Goal: Task Accomplishment & Management: Manage account settings

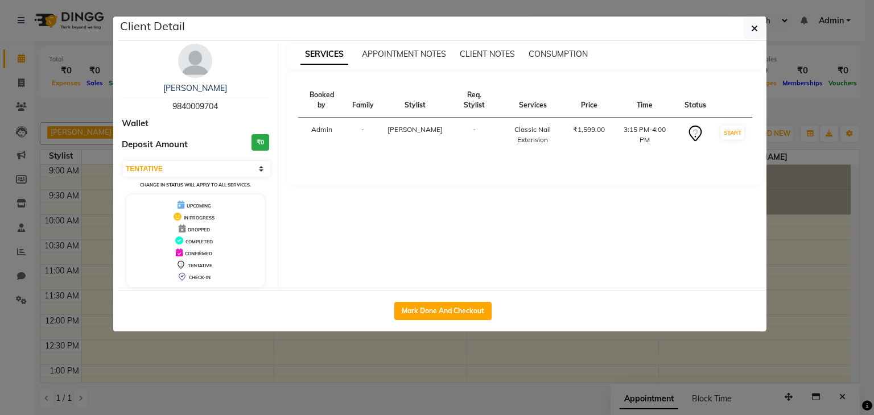
select select "7"
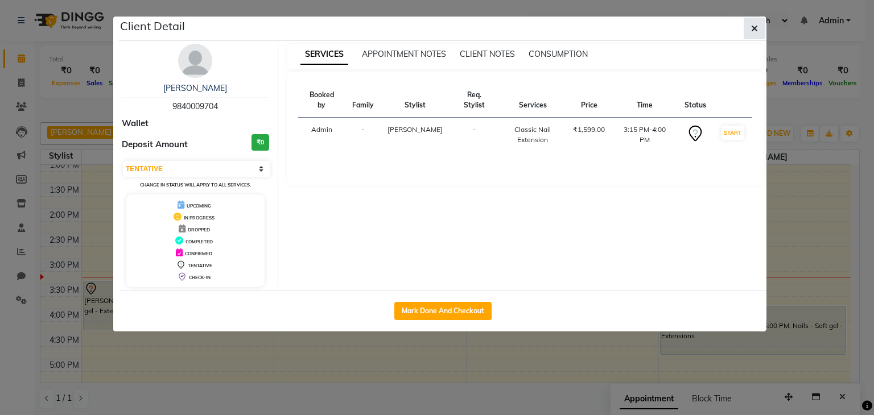
click at [753, 27] on icon "button" at bounding box center [754, 28] width 7 height 9
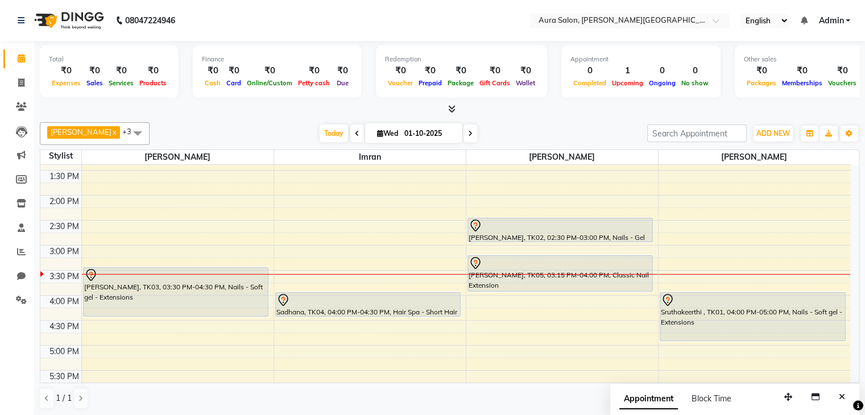
scroll to position [220, 0]
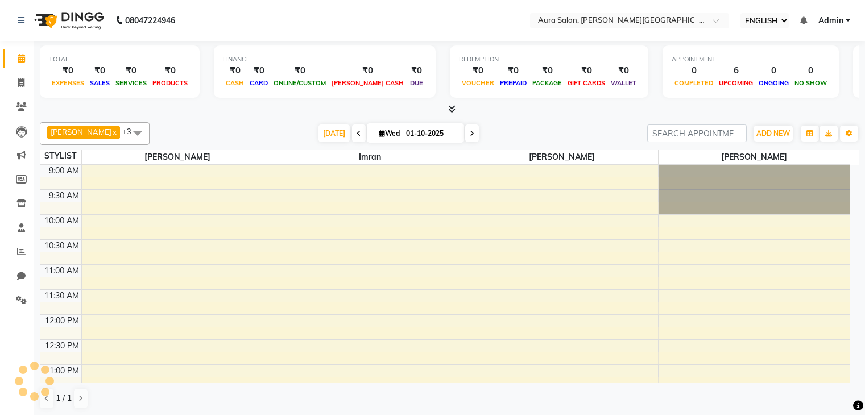
select select "ec"
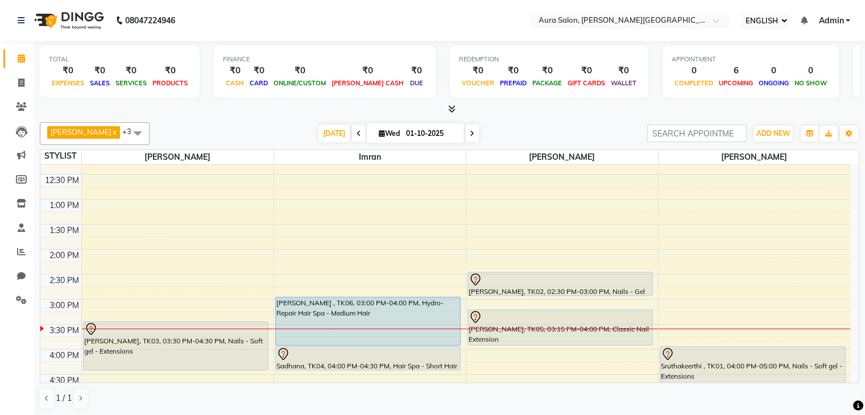
scroll to position [170, 0]
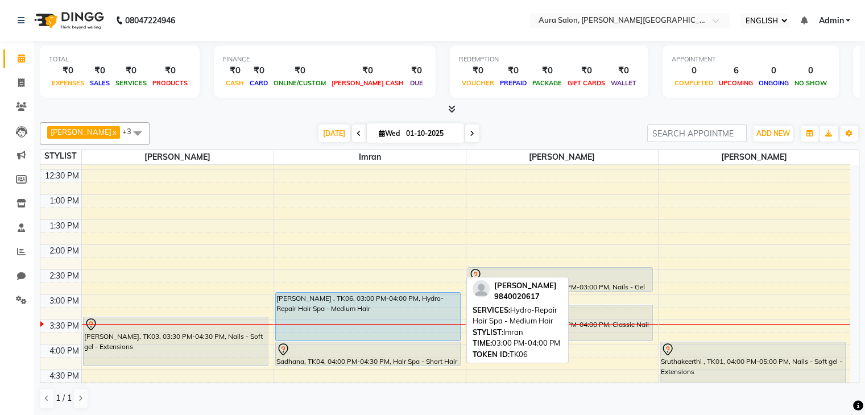
click at [360, 301] on div "[PERSON_NAME] , TK06, 03:00 PM-04:00 PM, Hydro-Repair Hair Spa - Medium Hair" at bounding box center [368, 317] width 185 height 48
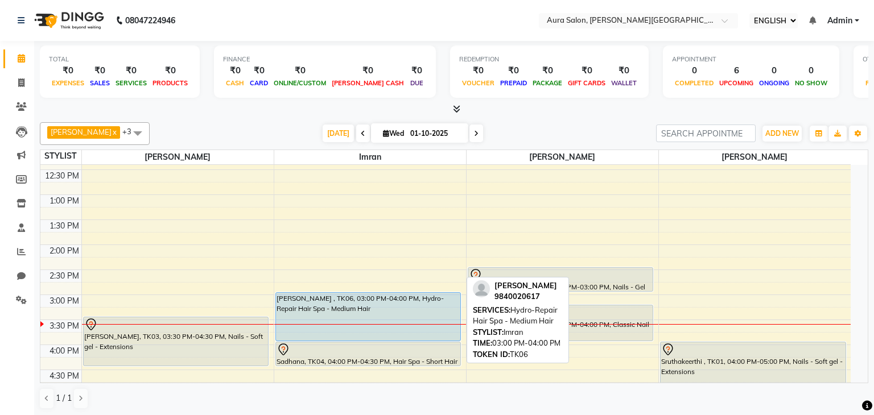
select select "5"
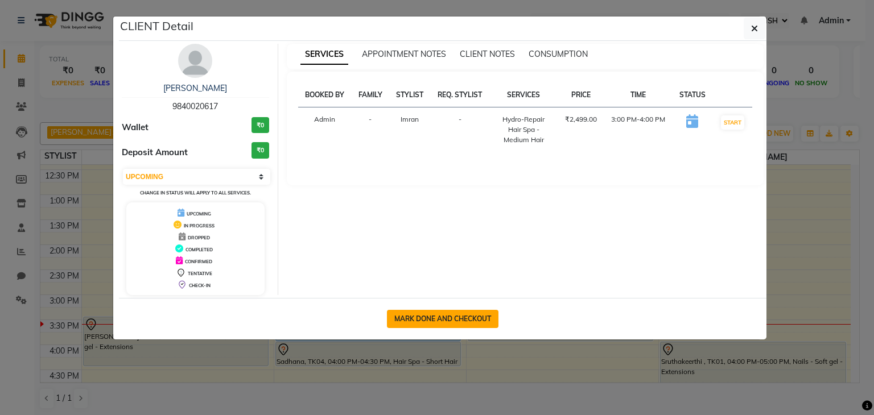
click at [476, 315] on button "MARK DONE AND CHECKOUT" at bounding box center [442, 319] width 111 height 18
select select "service"
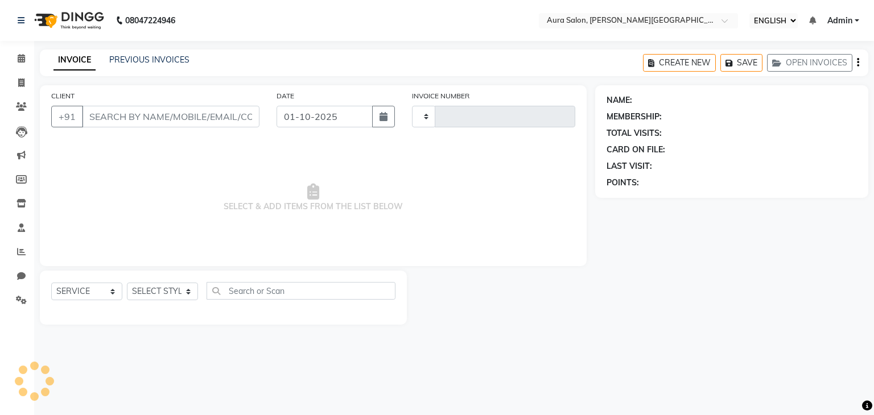
type input "0343"
select select "7430"
type input "9840020617"
select select "66362"
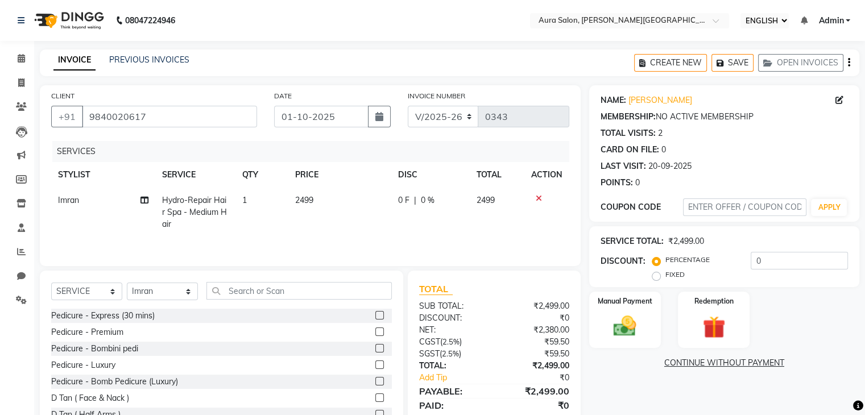
click at [402, 196] on span "0 F" at bounding box center [403, 201] width 11 height 12
select select "66362"
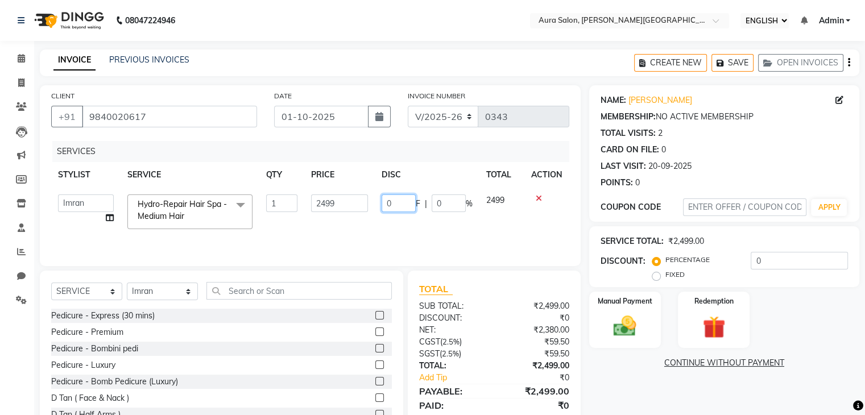
click at [403, 205] on input "0" at bounding box center [399, 204] width 34 height 18
type input "499"
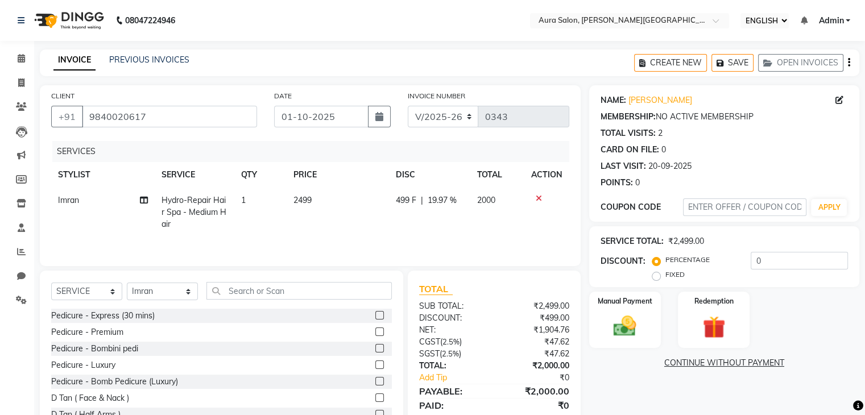
click at [441, 237] on div "SERVICES STYLIST SERVICE QTY PRICE DISC TOTAL ACTION Imran Hydro-Repair Hair Sp…" at bounding box center [310, 198] width 518 height 114
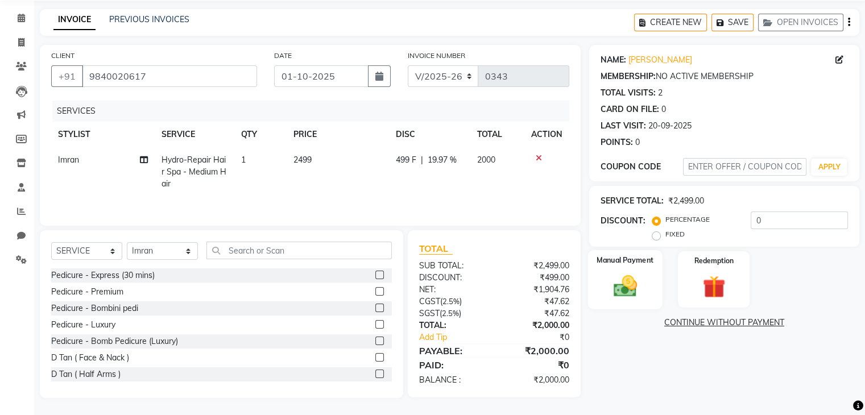
click at [635, 278] on img at bounding box center [625, 285] width 38 height 27
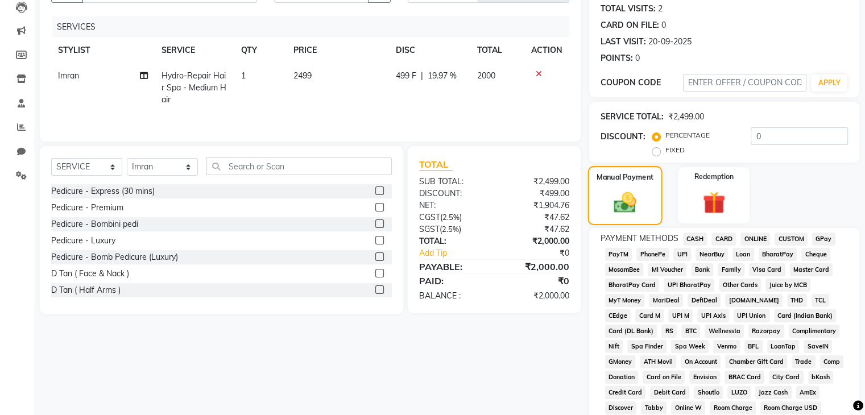
scroll to position [171, 0]
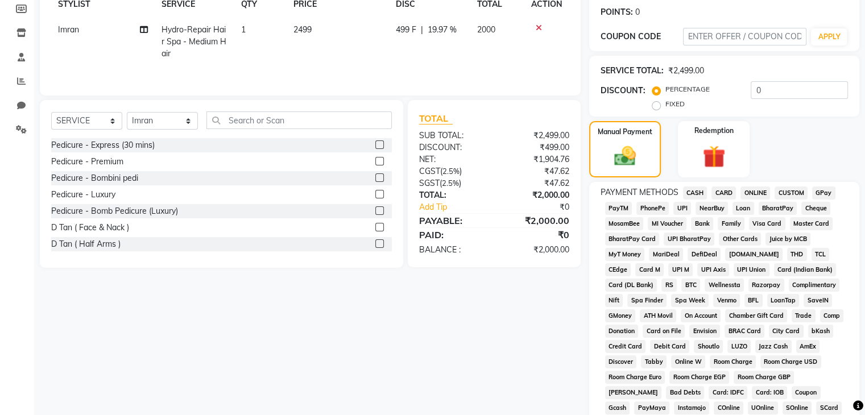
click at [651, 207] on span "PhonePe" at bounding box center [653, 208] width 32 height 13
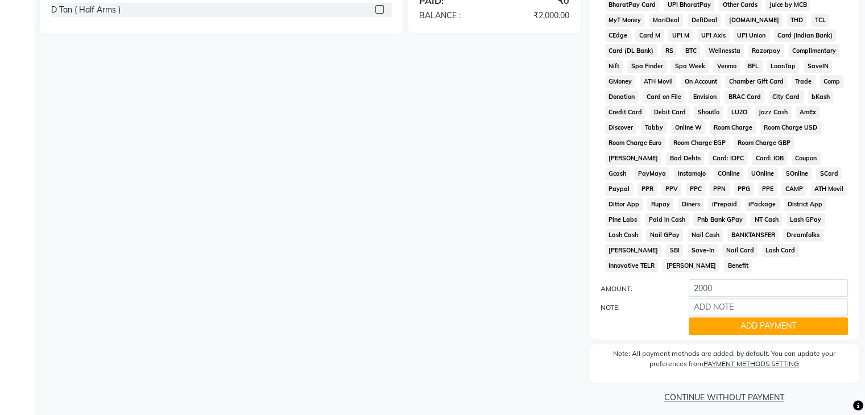
scroll to position [407, 0]
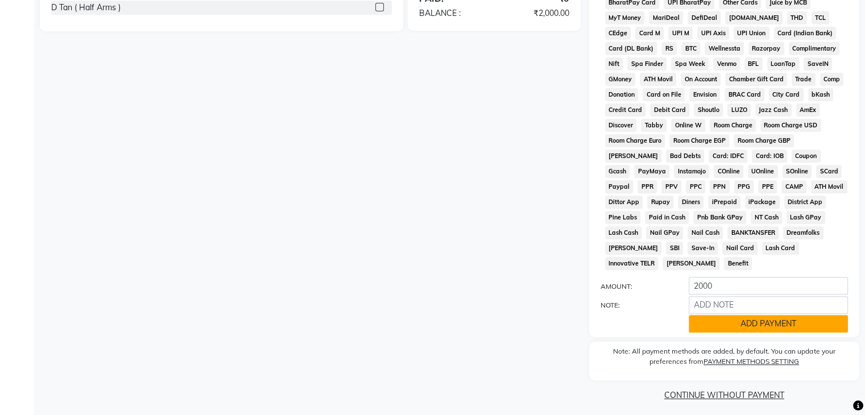
click at [733, 317] on button "ADD PAYMENT" at bounding box center [768, 324] width 159 height 18
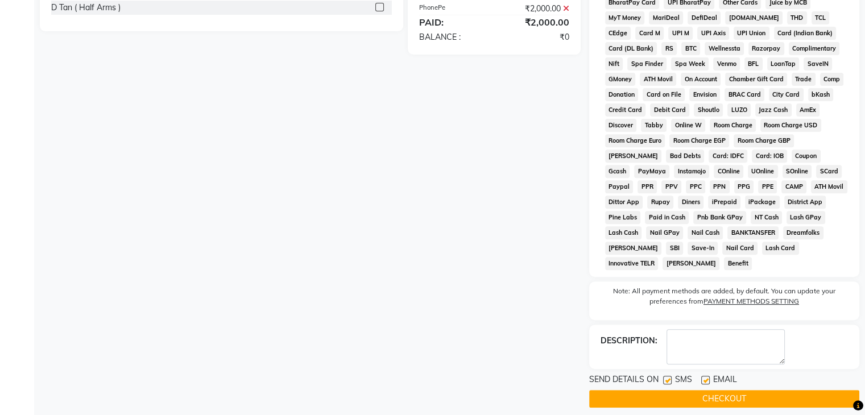
scroll to position [411, 0]
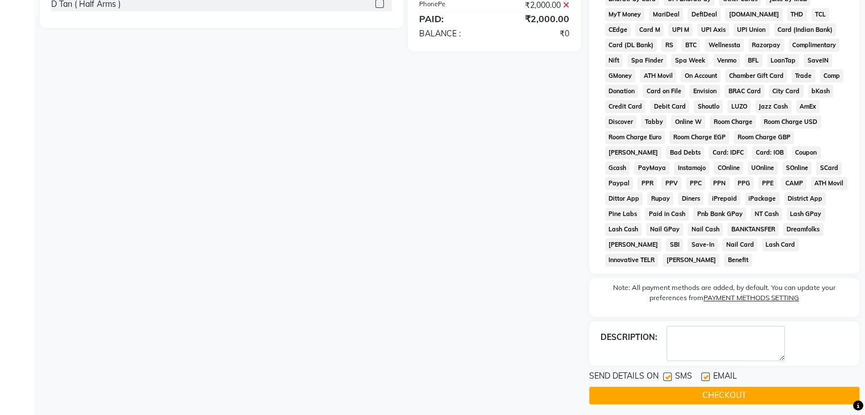
click at [726, 390] on button "CHECKOUT" at bounding box center [724, 396] width 270 height 18
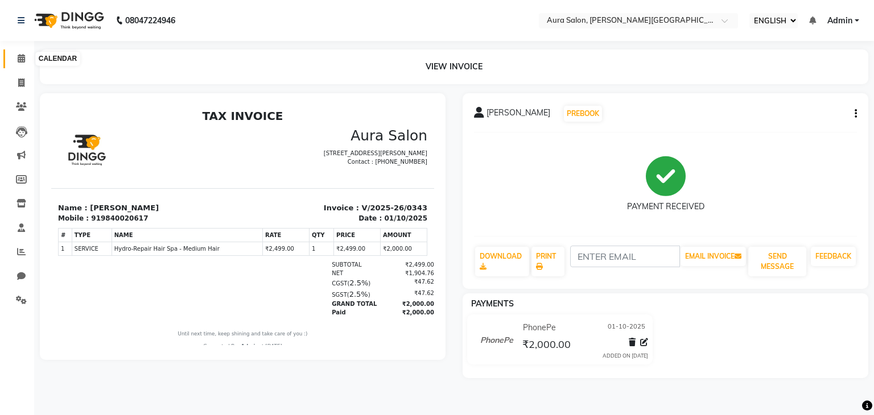
click at [24, 61] on icon at bounding box center [21, 58] width 7 height 9
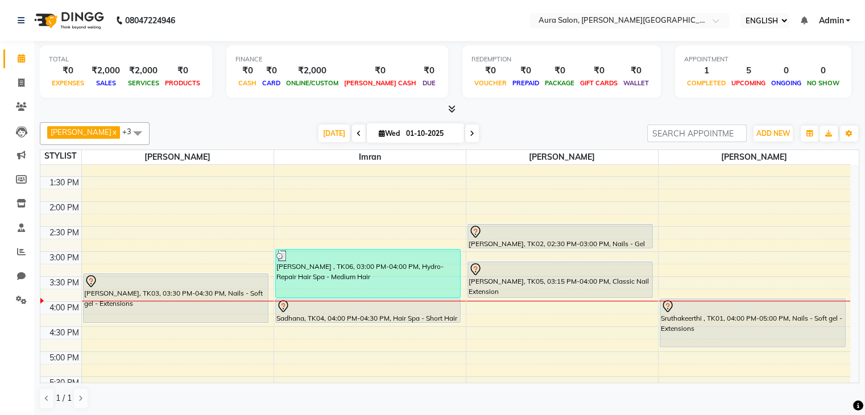
scroll to position [377, 0]
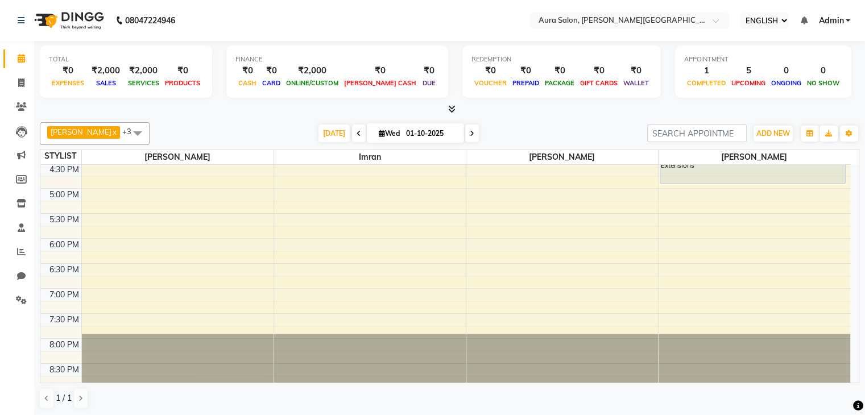
click at [357, 133] on icon at bounding box center [359, 133] width 5 height 7
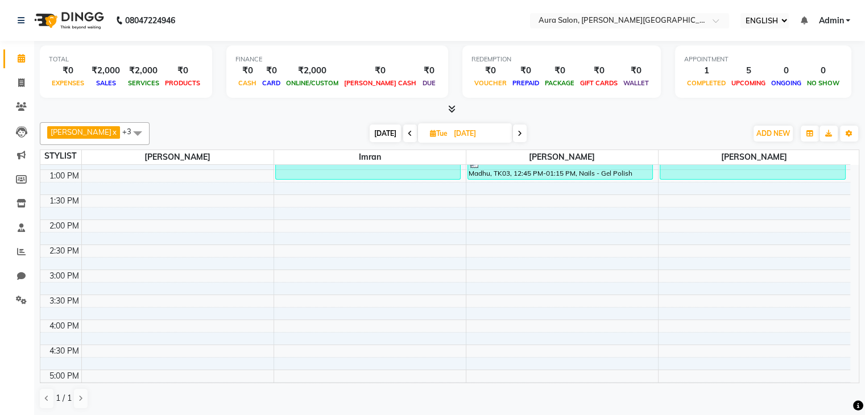
scroll to position [195, 0]
click at [408, 134] on icon at bounding box center [410, 133] width 5 height 7
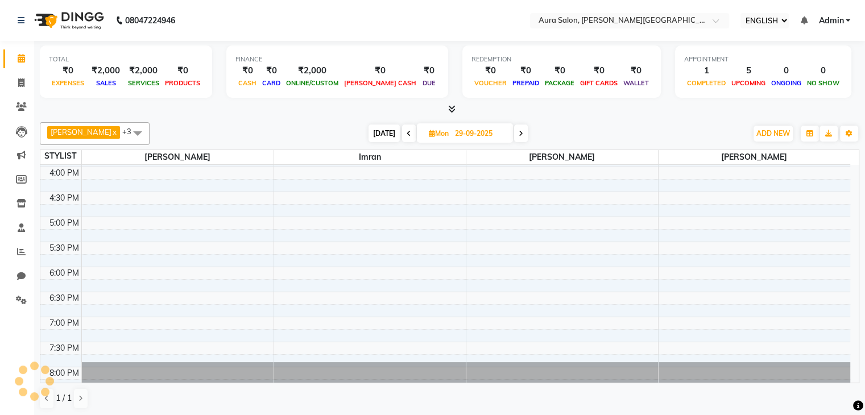
scroll to position [348, 0]
click at [519, 131] on icon at bounding box center [521, 133] width 5 height 7
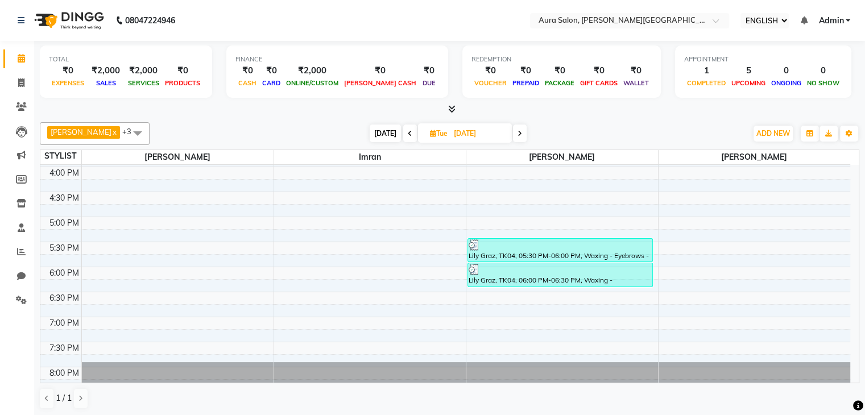
click at [518, 131] on icon at bounding box center [520, 133] width 5 height 7
type input "01-10-2025"
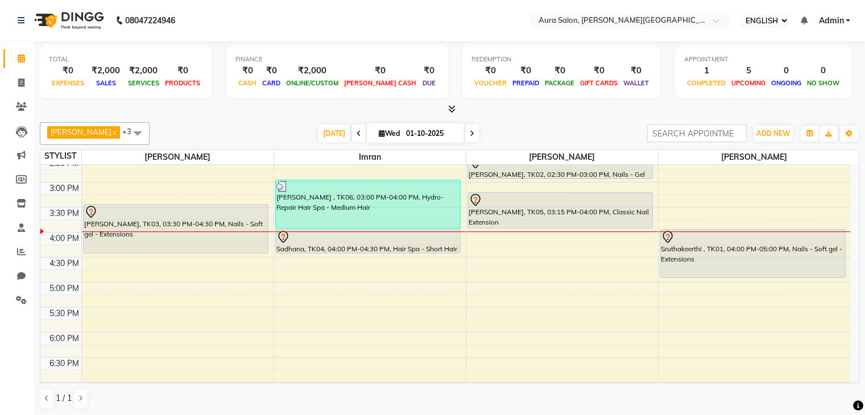
scroll to position [283, 0]
click at [90, 328] on div "9:00 AM 9:30 AM 10:00 AM 10:30 AM 11:00 AM 11:30 AM 12:00 PM 12:30 PM 1:00 PM 1…" at bounding box center [445, 182] width 810 height 600
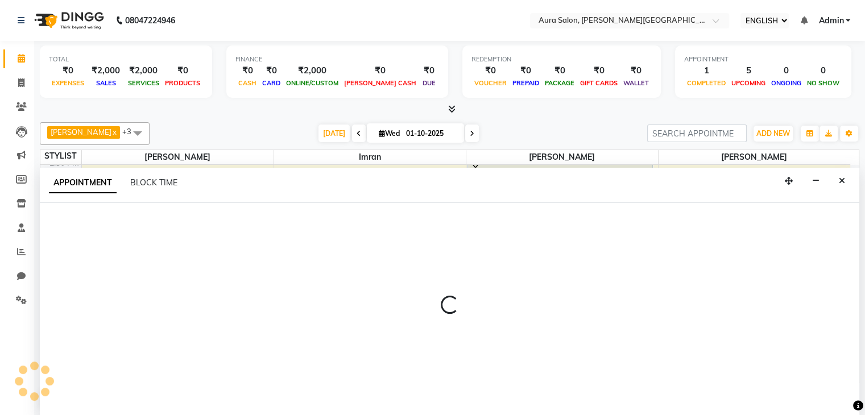
select select "66359"
select select "tentative"
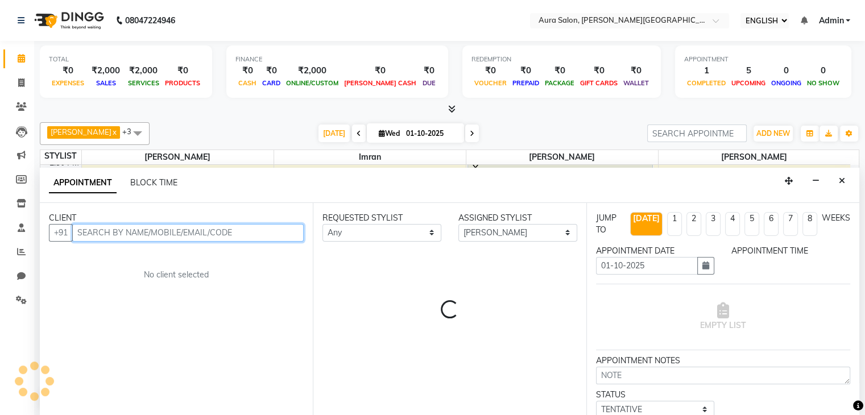
scroll to position [1, 0]
select select "1080"
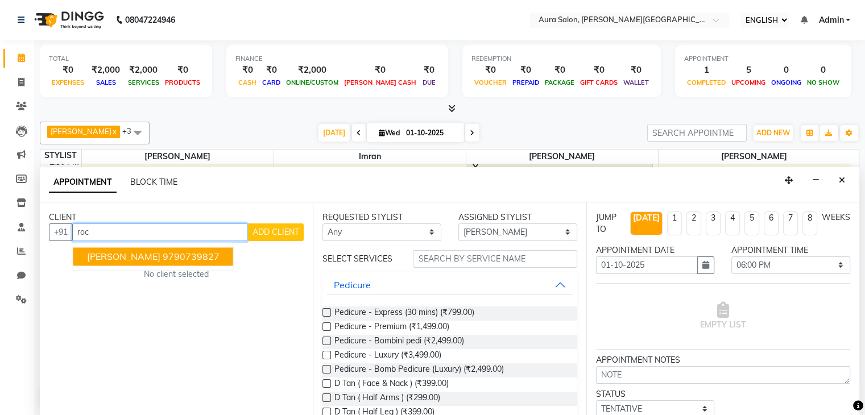
click at [163, 251] on ngb-highlight "9790739827" at bounding box center [191, 256] width 57 height 11
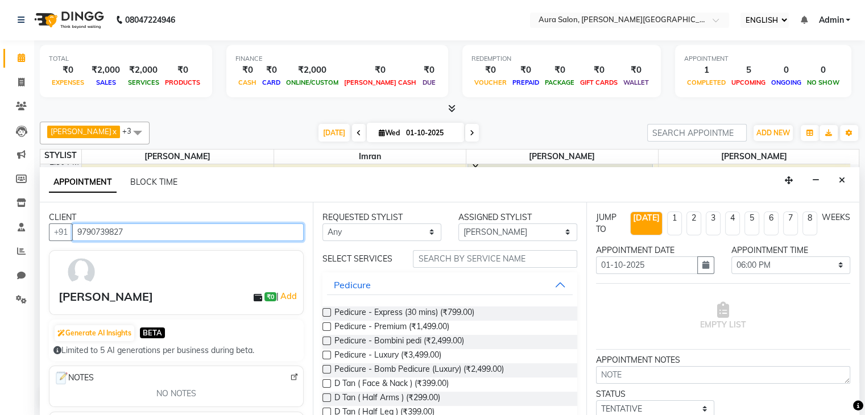
type input "9790739827"
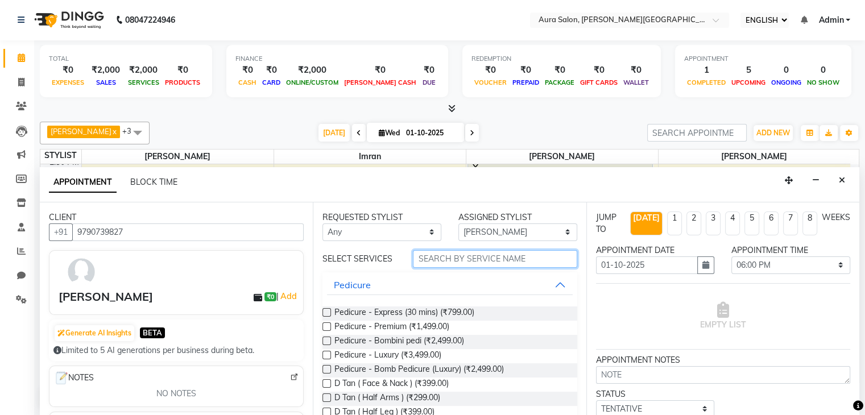
click at [466, 256] on input "text" at bounding box center [495, 259] width 164 height 18
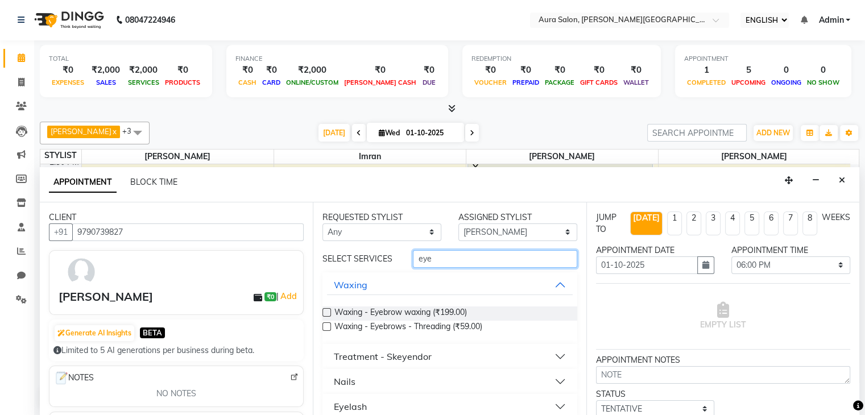
scroll to position [11, 0]
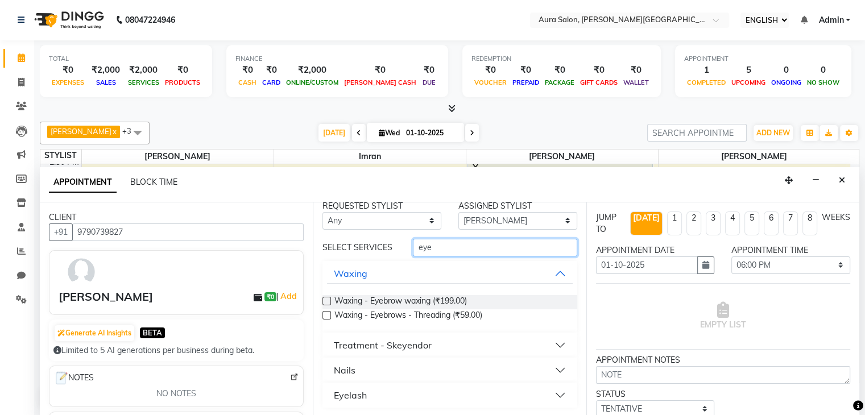
type input "eye"
click at [380, 399] on button "Eyelash" at bounding box center [449, 395] width 245 height 20
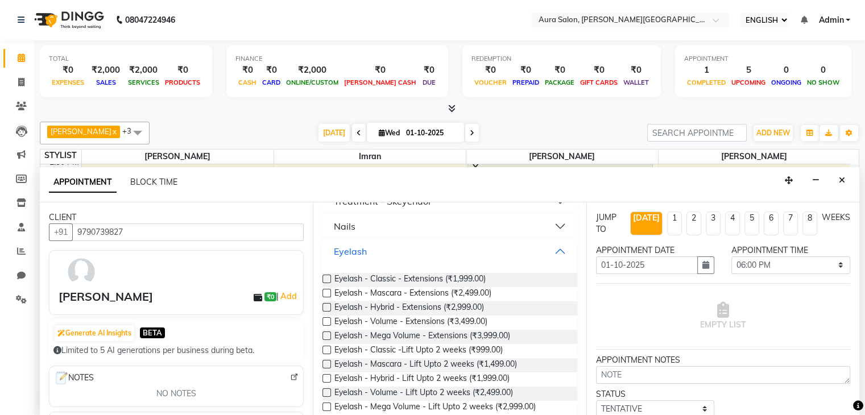
scroll to position [164, 0]
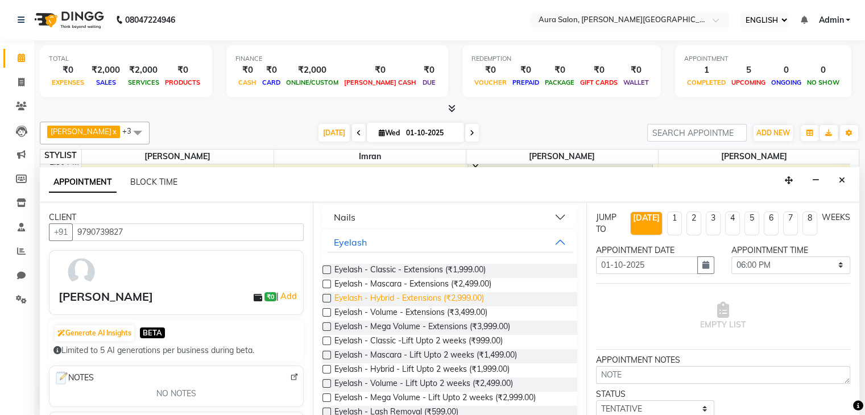
click at [438, 300] on span "Eyelash - Hybrid - Extensions (₹2,999.00)" at bounding box center [409, 299] width 150 height 14
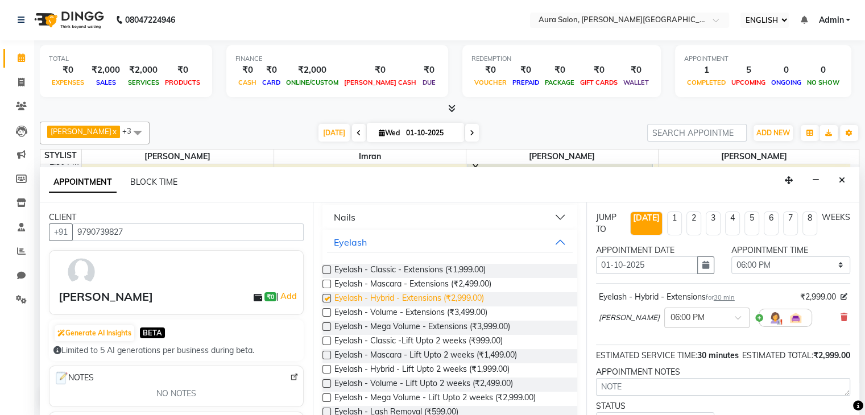
checkbox input "false"
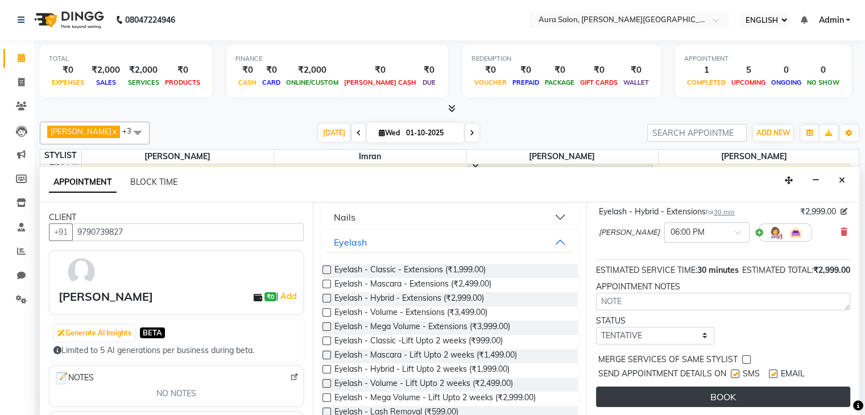
click at [637, 397] on button "BOOK" at bounding box center [723, 397] width 254 height 20
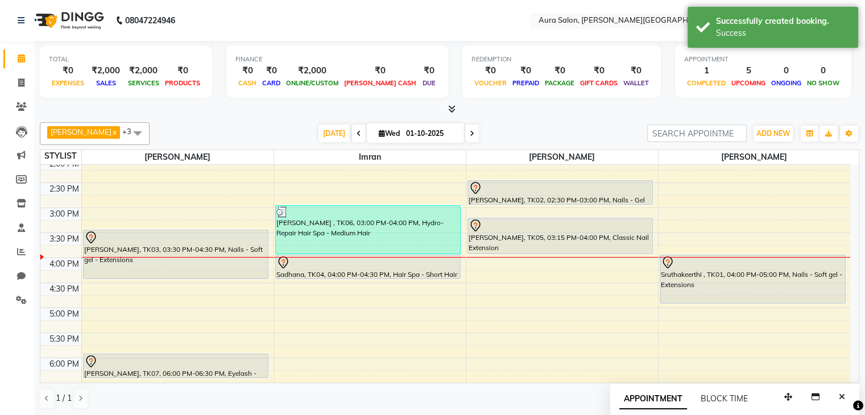
scroll to position [257, 0]
